Goal: Use online tool/utility: Utilize a website feature to perform a specific function

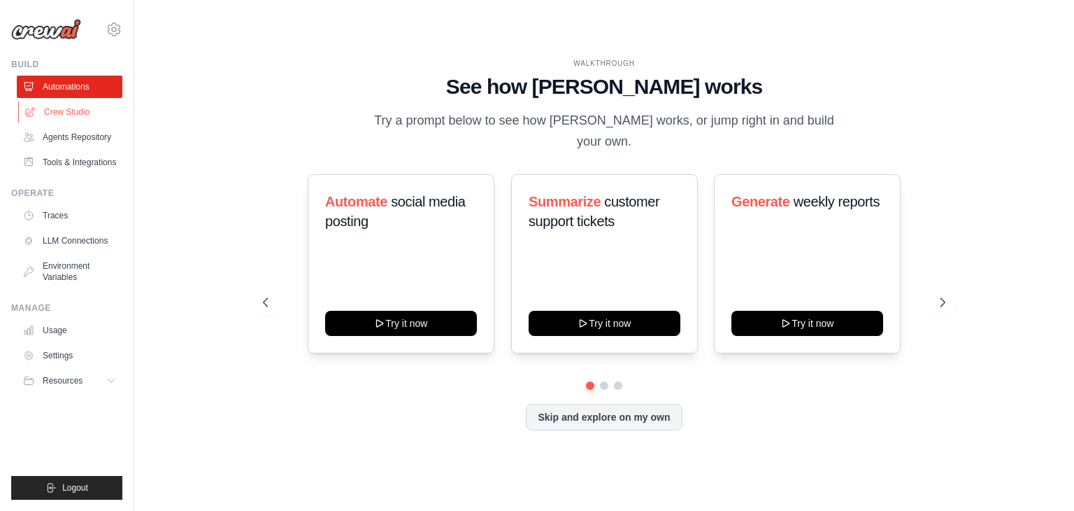
click at [67, 111] on link "Crew Studio" at bounding box center [71, 112] width 106 height 22
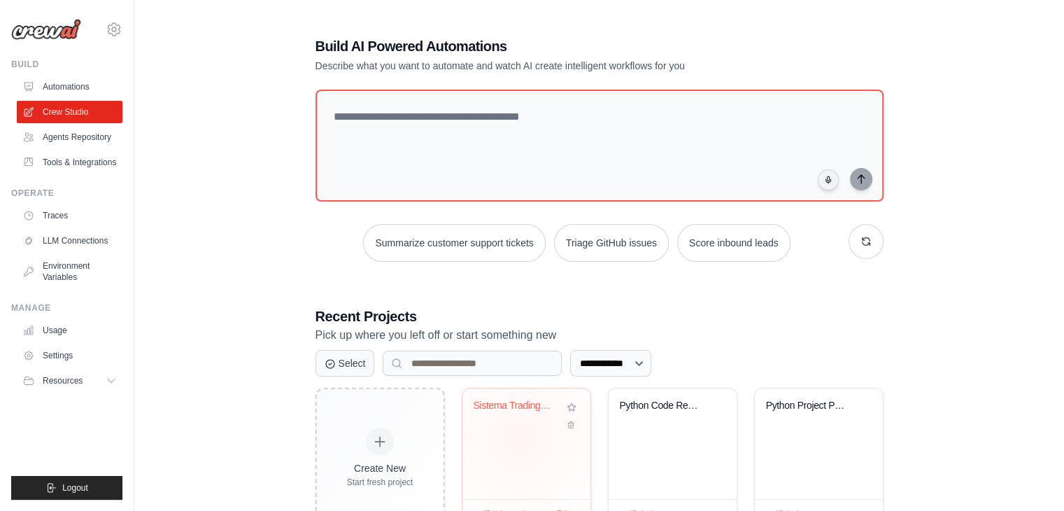
click at [518, 438] on div "Sistema Trading Forex ML AutoAdapta..." at bounding box center [526, 443] width 128 height 111
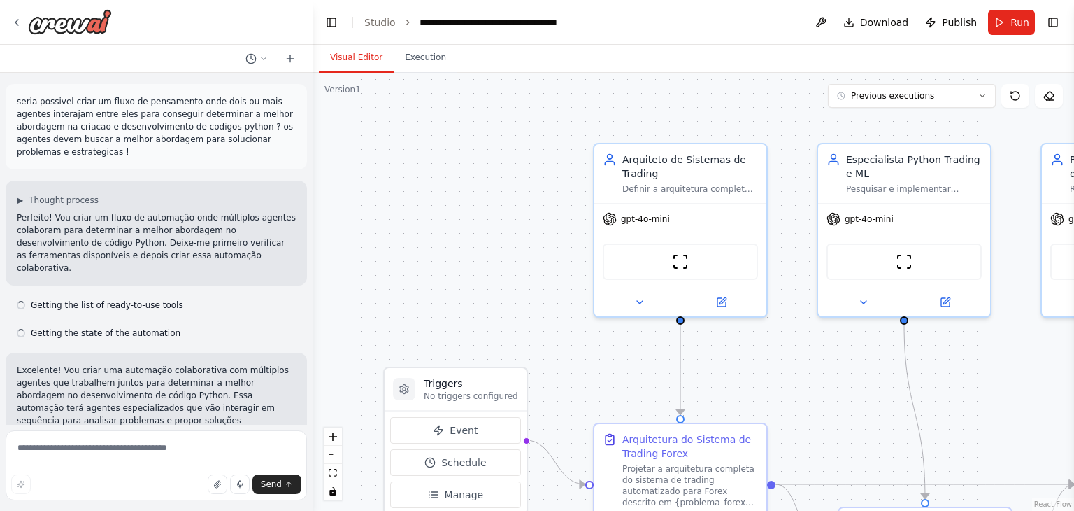
scroll to position [3481, 0]
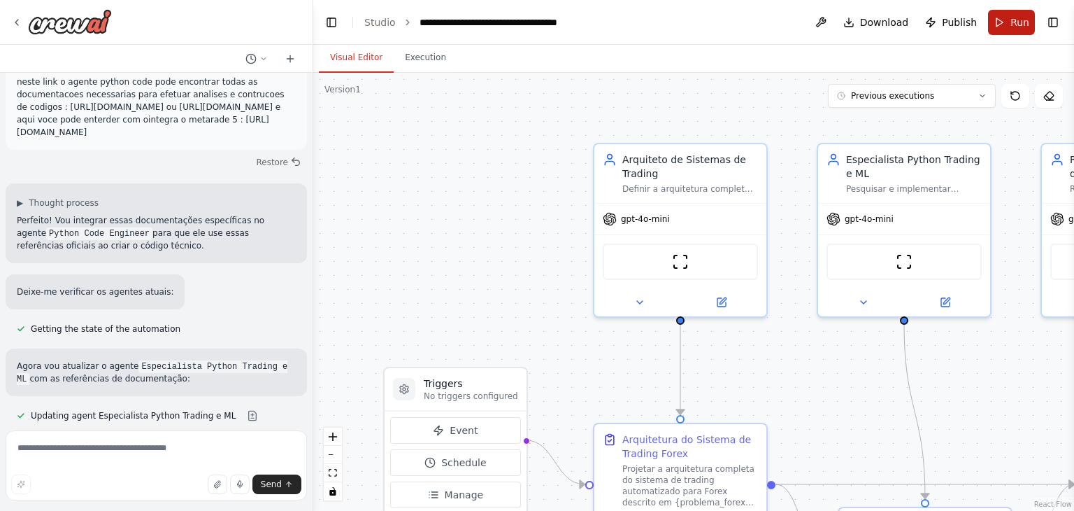
click at [1013, 26] on span "Run" at bounding box center [1020, 22] width 19 height 14
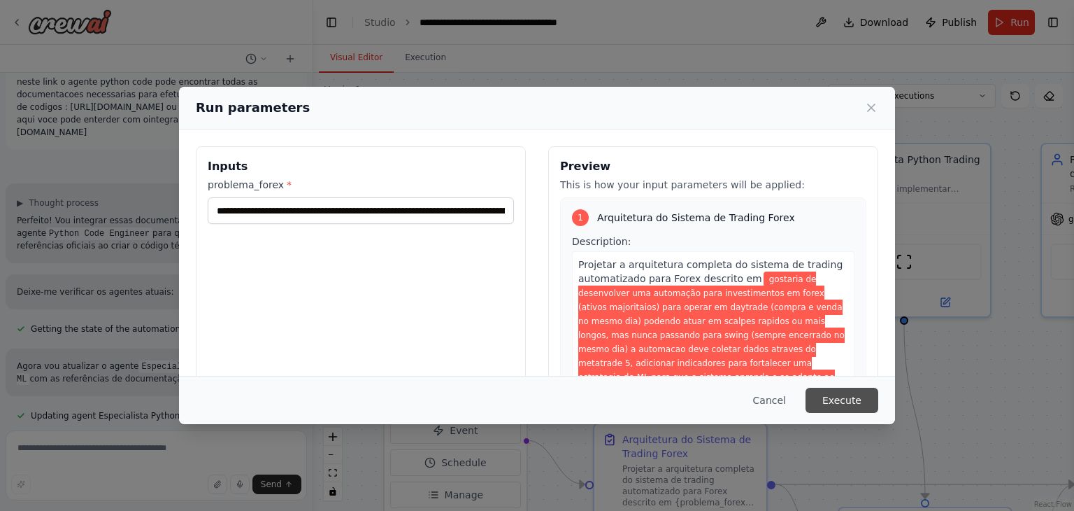
click at [849, 402] on button "Execute" at bounding box center [842, 400] width 73 height 25
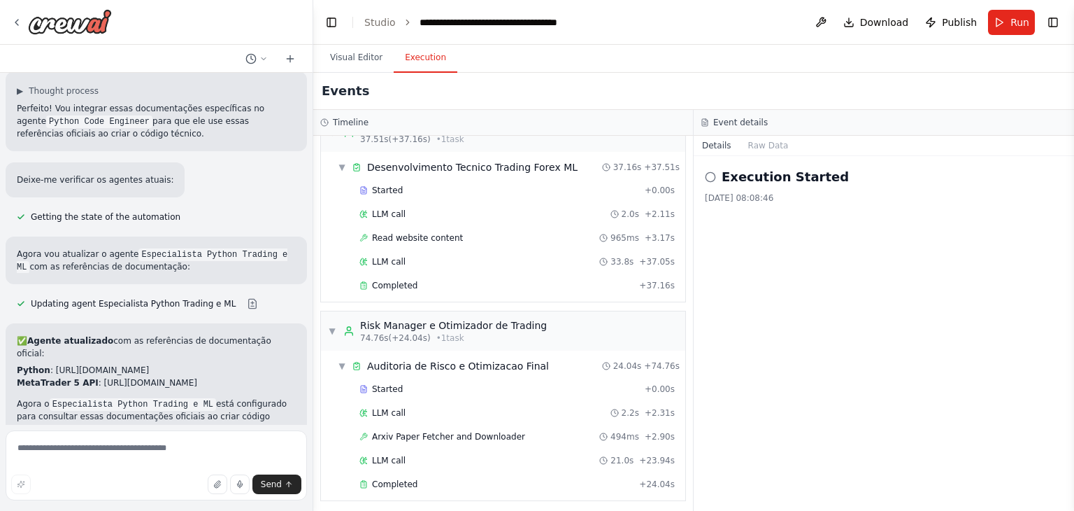
scroll to position [3593, 0]
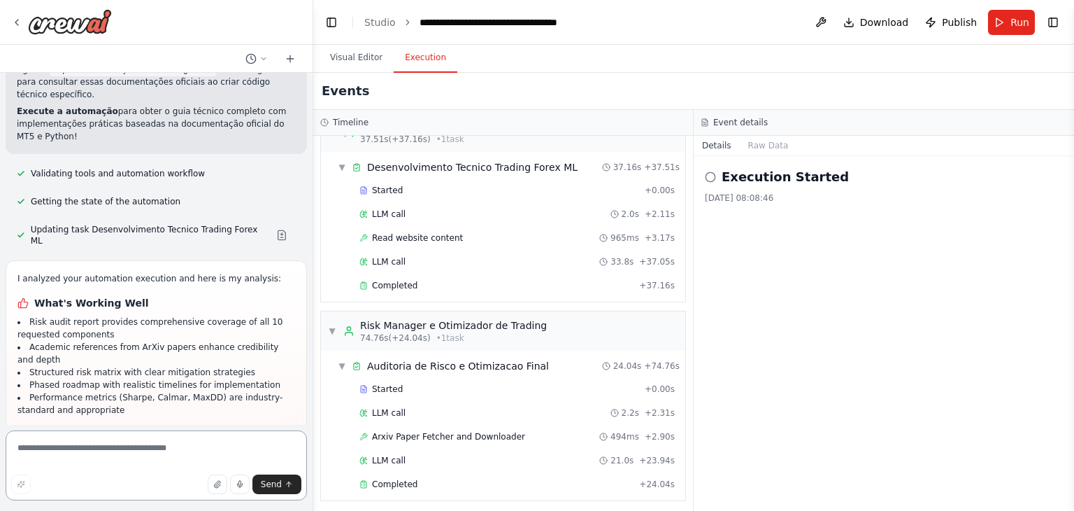
scroll to position [4009, 0]
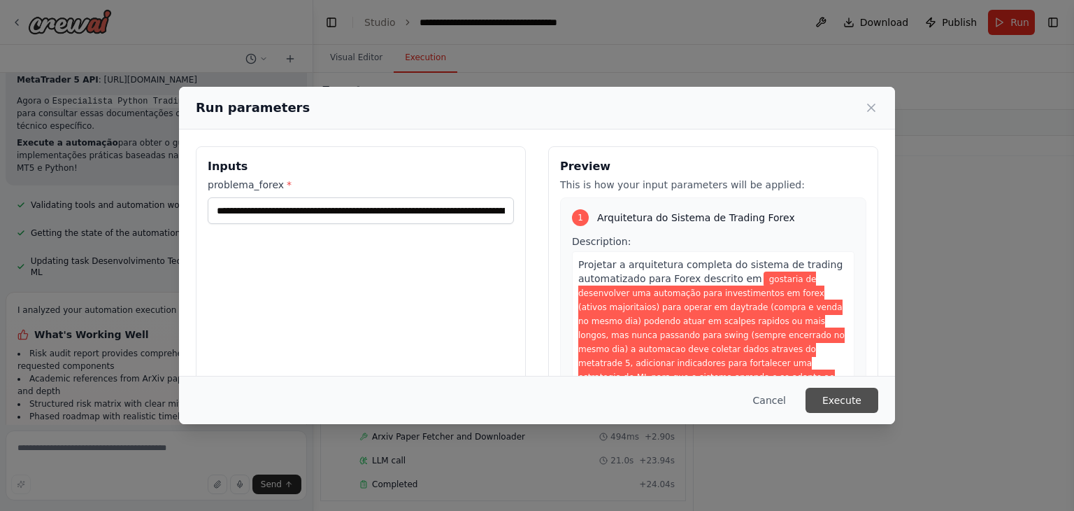
click at [845, 404] on button "Execute" at bounding box center [842, 400] width 73 height 25
